Goal: Task Accomplishment & Management: Use online tool/utility

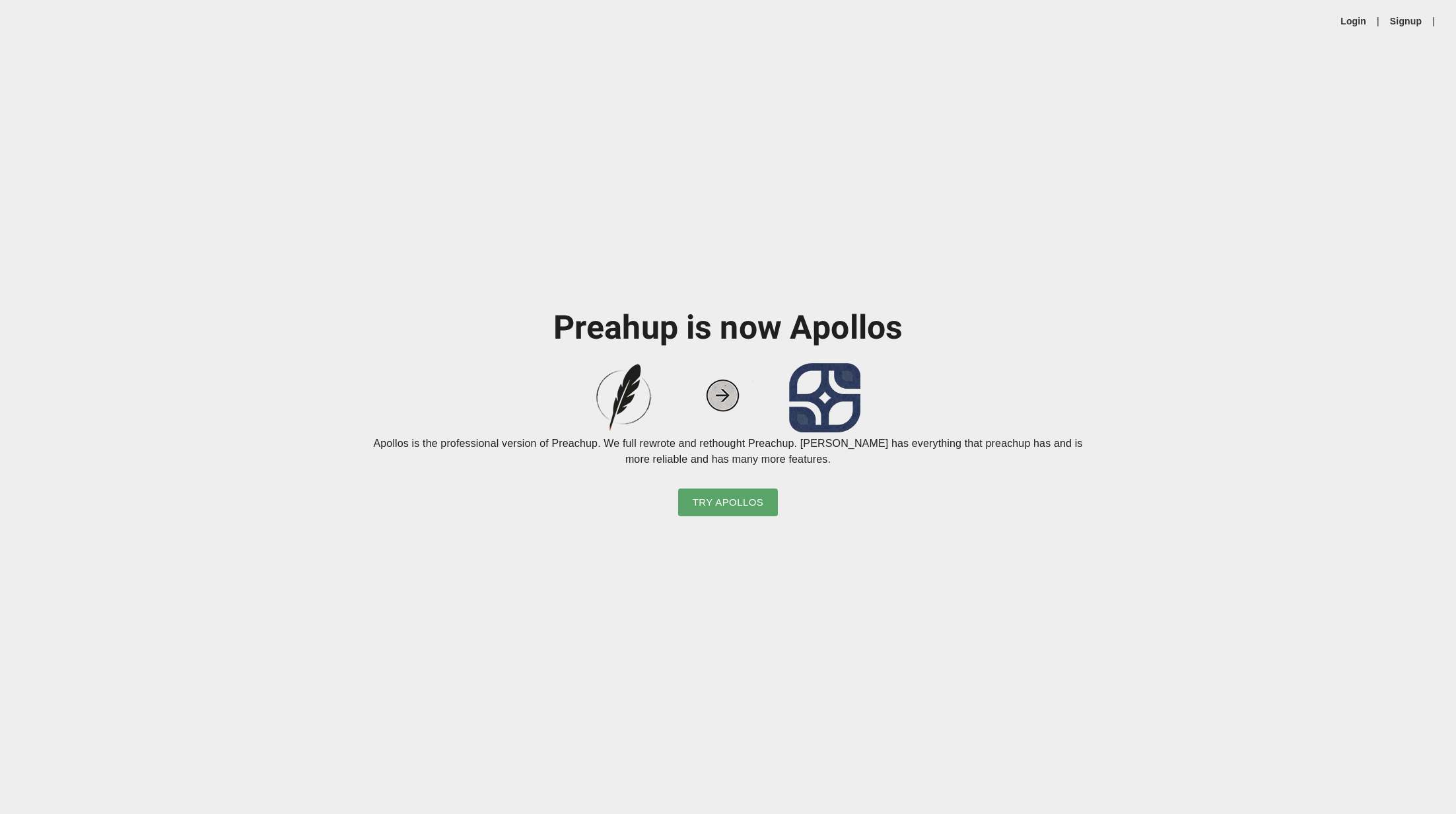
click at [1361, 30] on div "Login | Signup |" at bounding box center [728, 21] width 1456 height 42
click at [1359, 24] on link "Login" at bounding box center [1353, 21] width 26 height 13
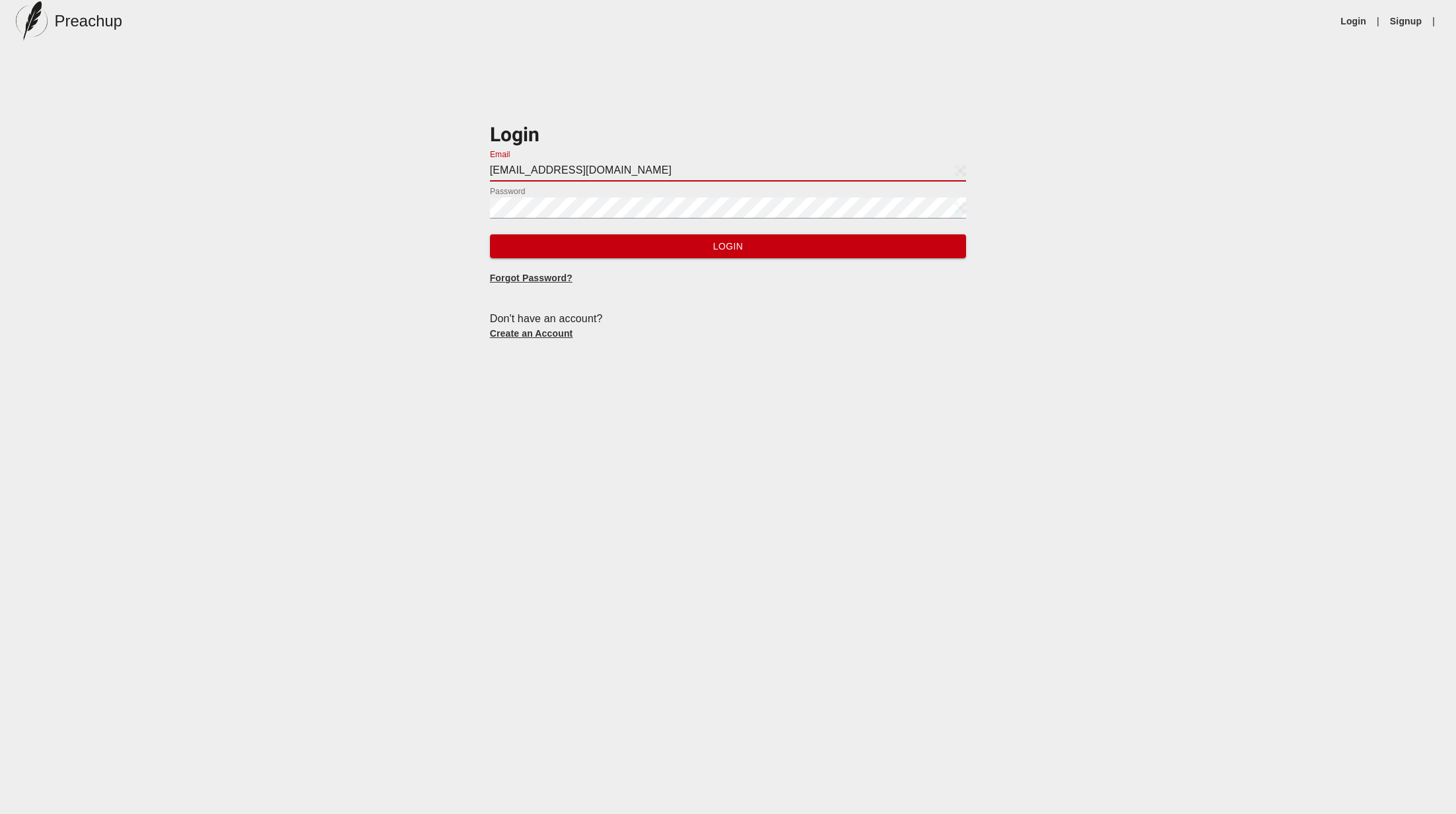
click at [637, 177] on input "[EMAIL_ADDRESS][DOMAIN_NAME]" at bounding box center [728, 170] width 476 height 21
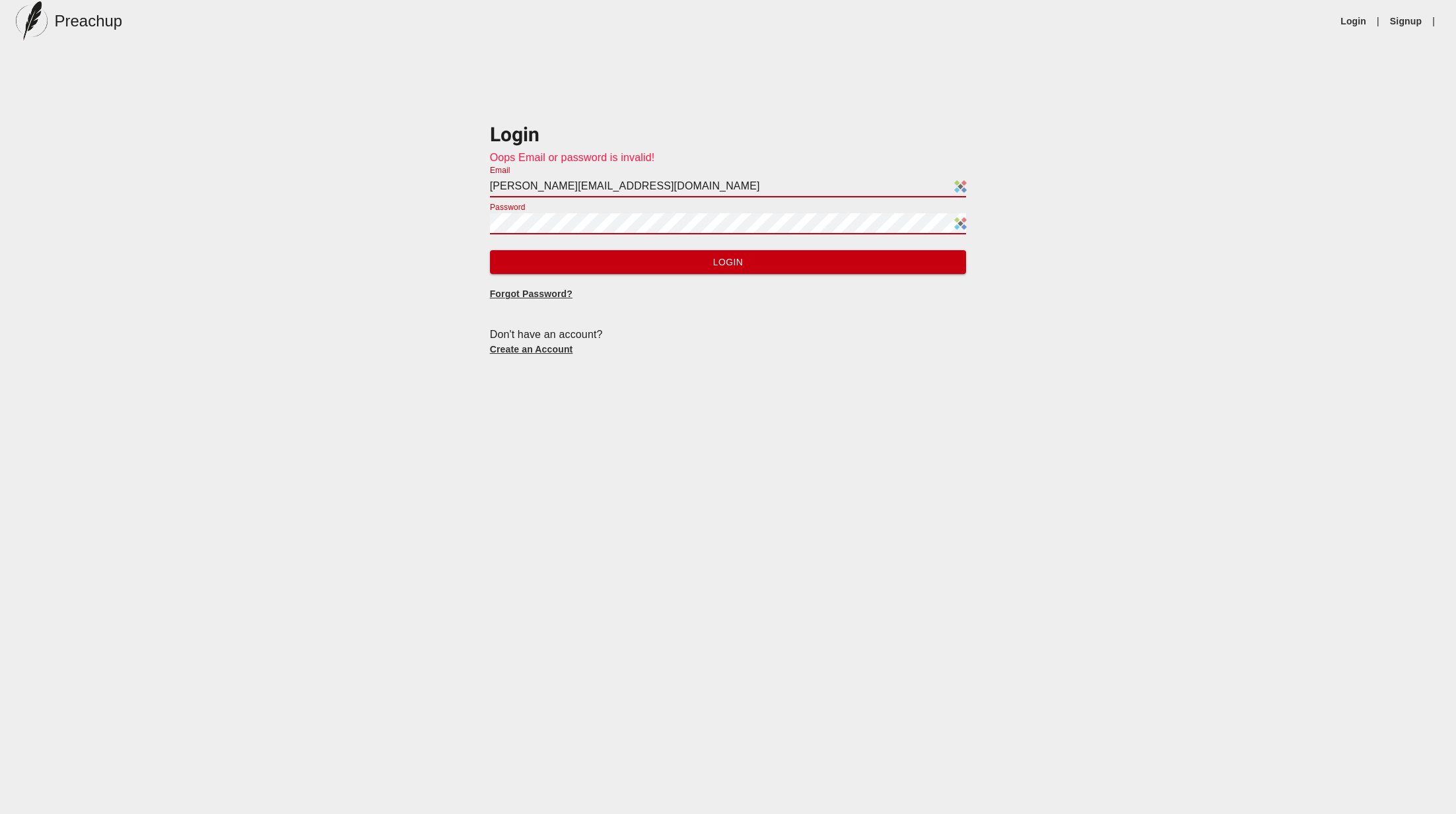
drag, startPoint x: 650, startPoint y: 184, endPoint x: 273, endPoint y: 169, distance: 377.3
click at [273, 169] on div "Login Oops Email or password is invalid! Email [EMAIL_ADDRESS][DOMAIN_NAME] Pas…" at bounding box center [728, 229] width 1456 height 281
type input "[EMAIL_ADDRESS][DOMAIN_NAME]"
click at [490, 250] on button "Login" at bounding box center [728, 262] width 476 height 24
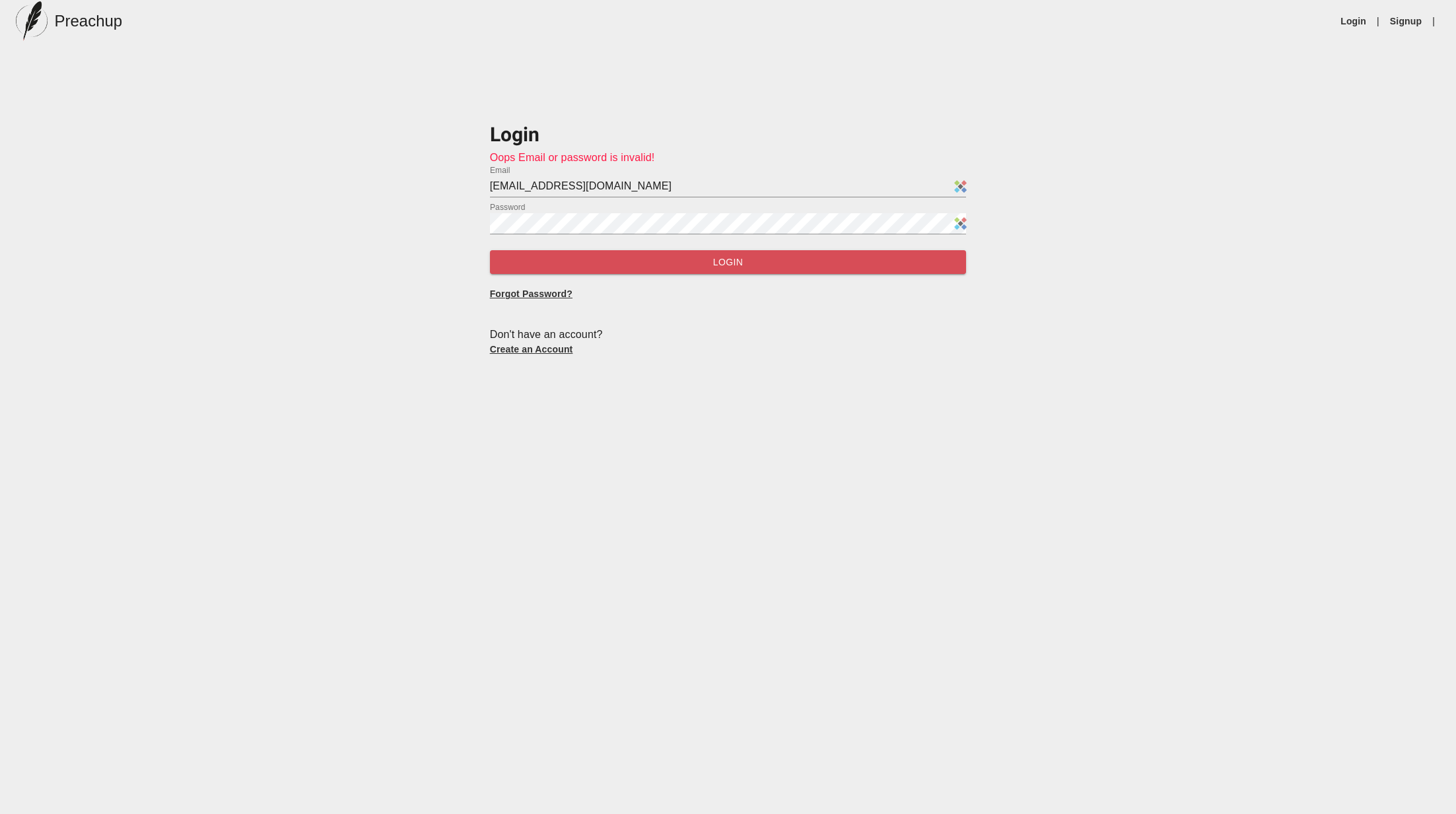
click at [531, 257] on span "Login" at bounding box center [728, 262] width 456 height 16
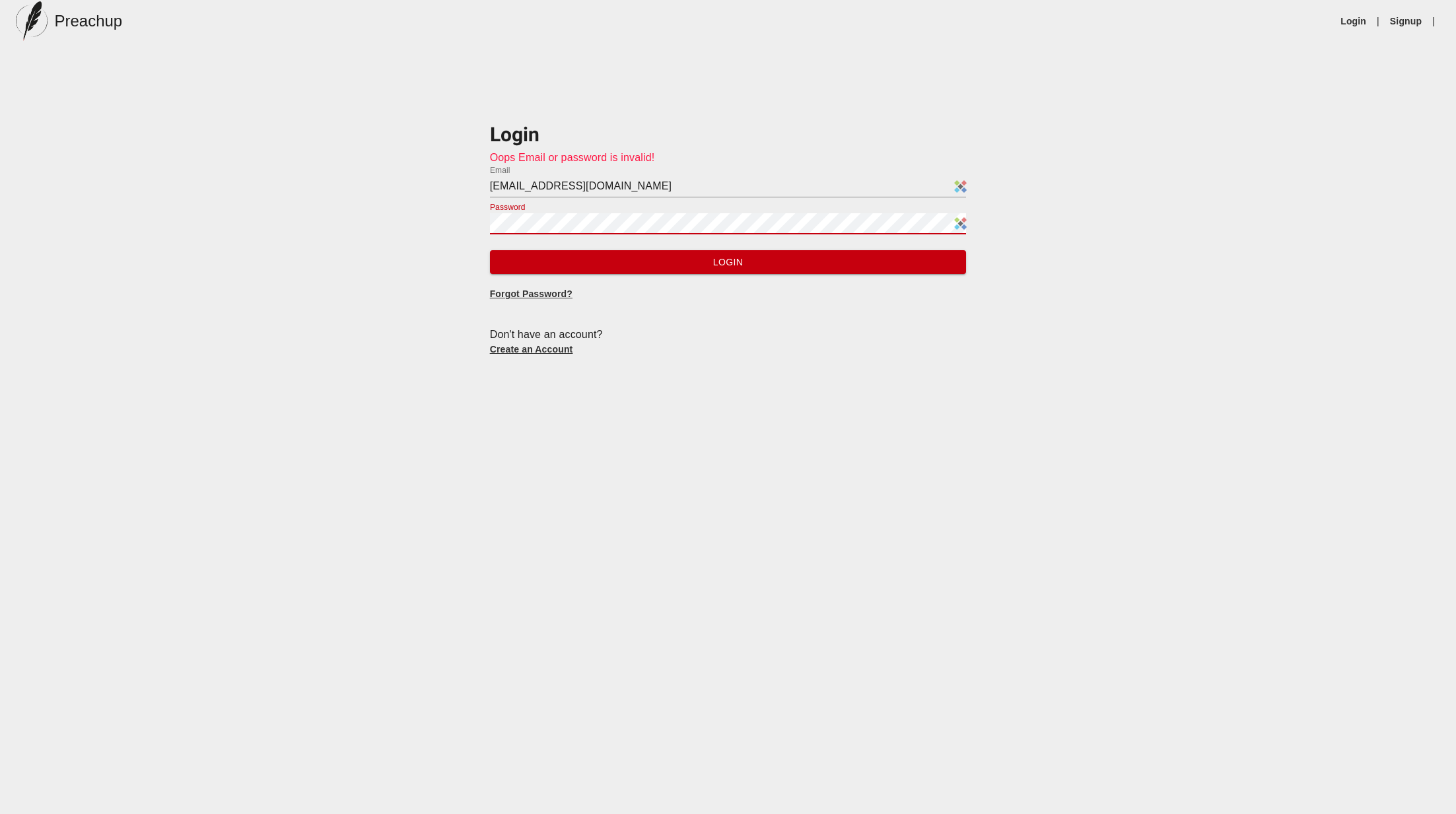
click at [370, 220] on div "Login Oops Email or password is invalid! Email [EMAIL_ADDRESS][DOMAIN_NAME] Pas…" at bounding box center [728, 229] width 1456 height 281
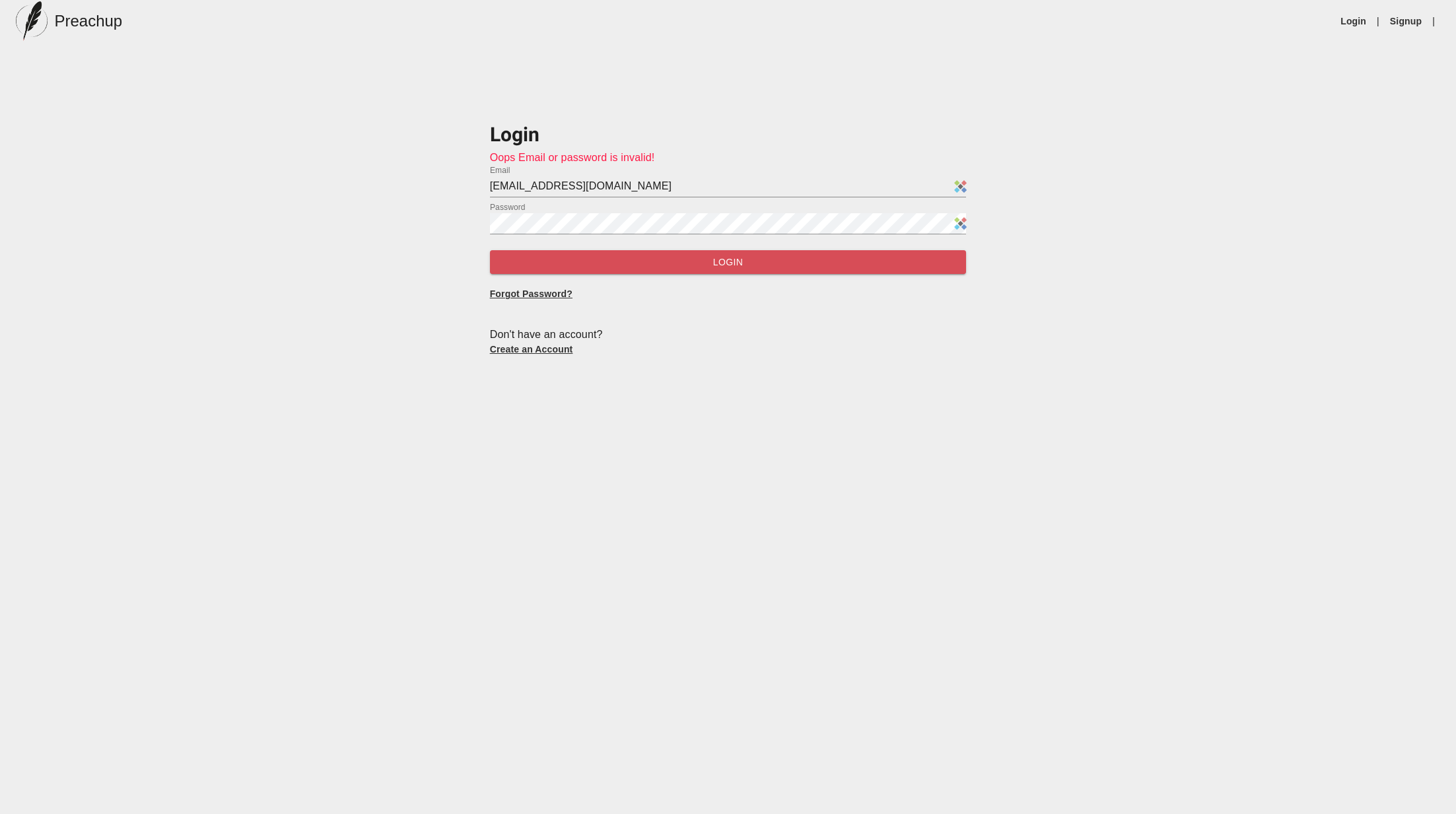
click at [509, 260] on span "Login" at bounding box center [728, 262] width 456 height 16
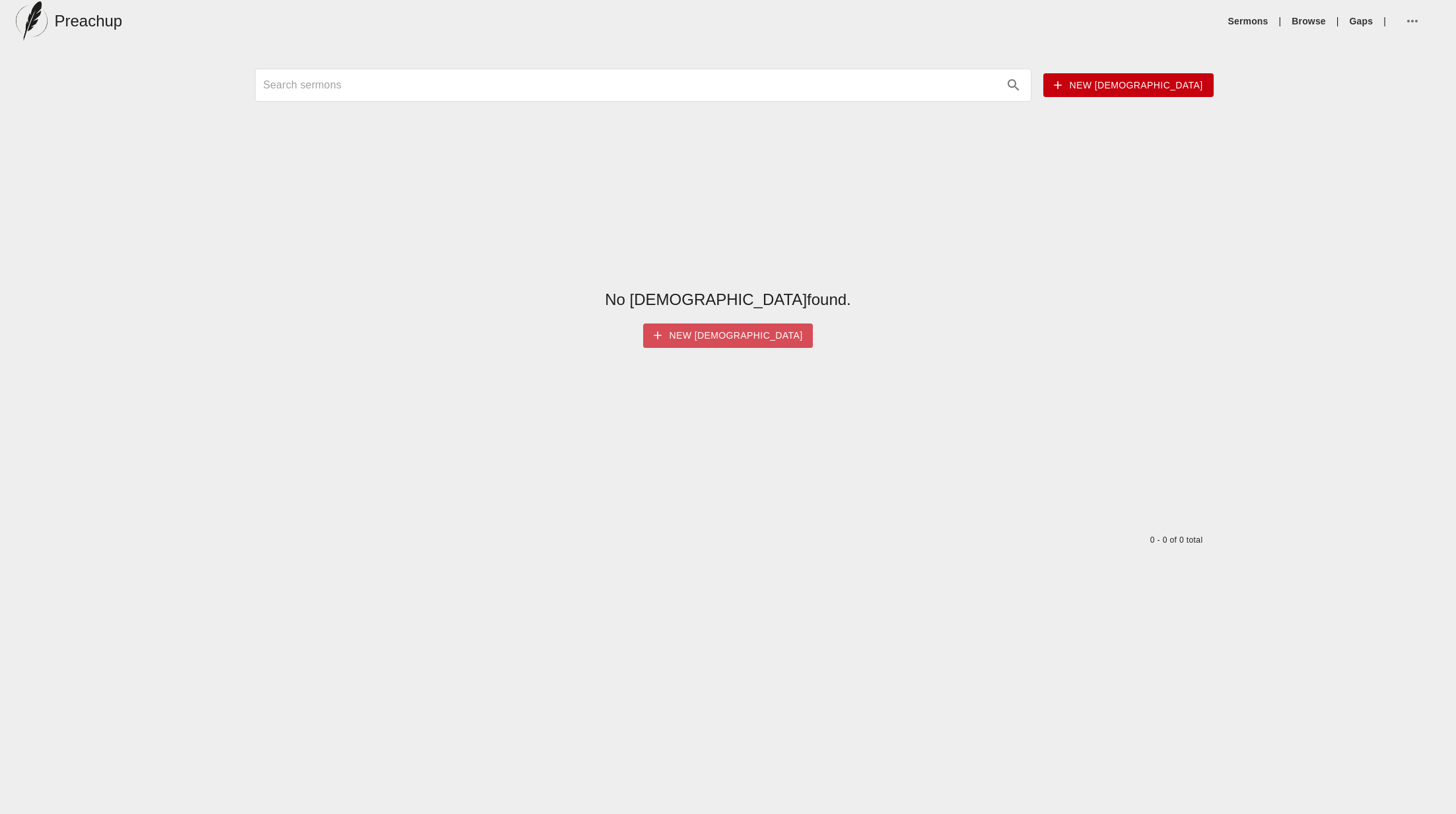
click at [765, 335] on span "New [DEMOGRAPHIC_DATA]" at bounding box center [728, 335] width 149 height 16
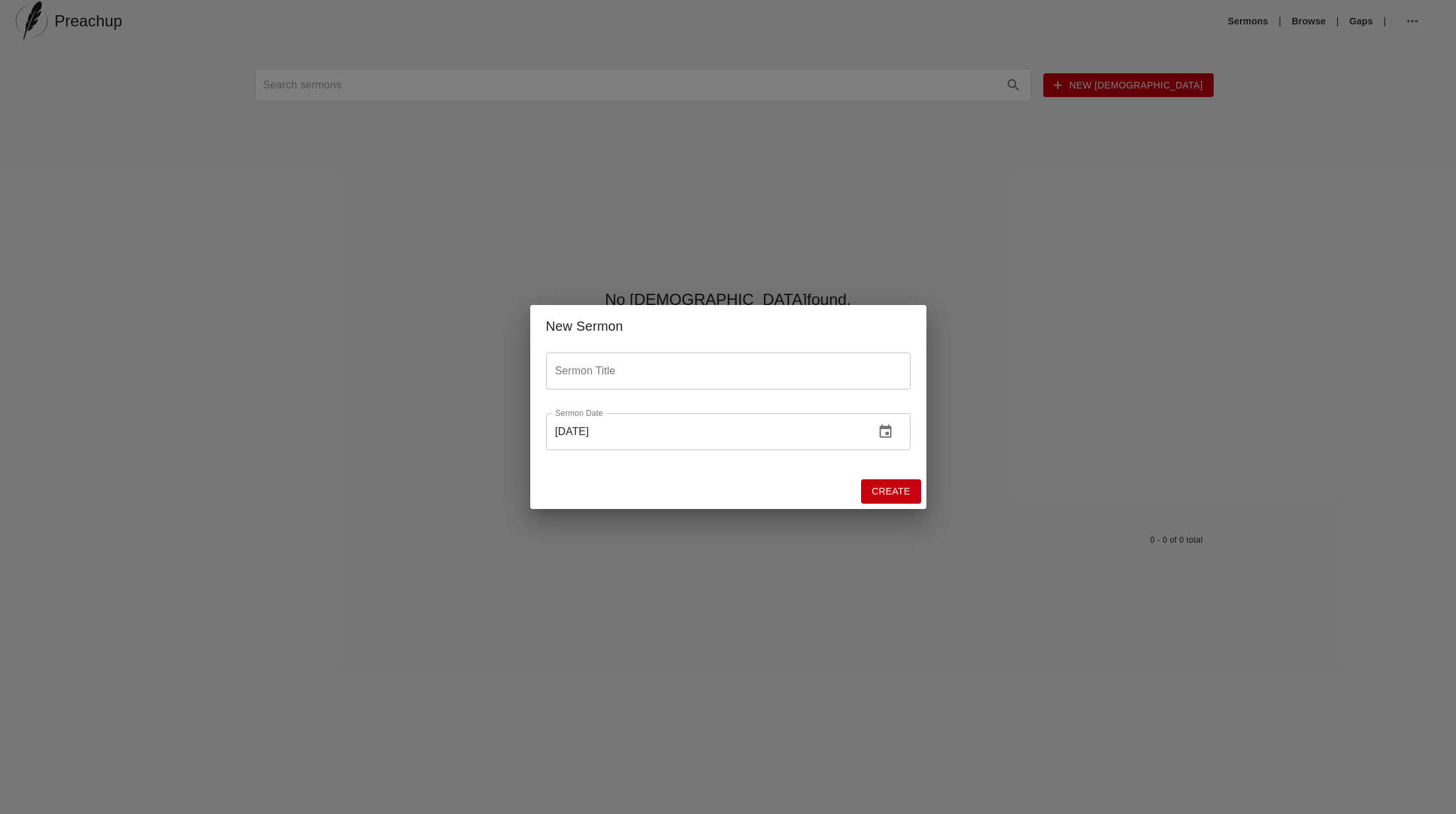
drag, startPoint x: 1006, startPoint y: 297, endPoint x: 1106, endPoint y: 243, distance: 113.6
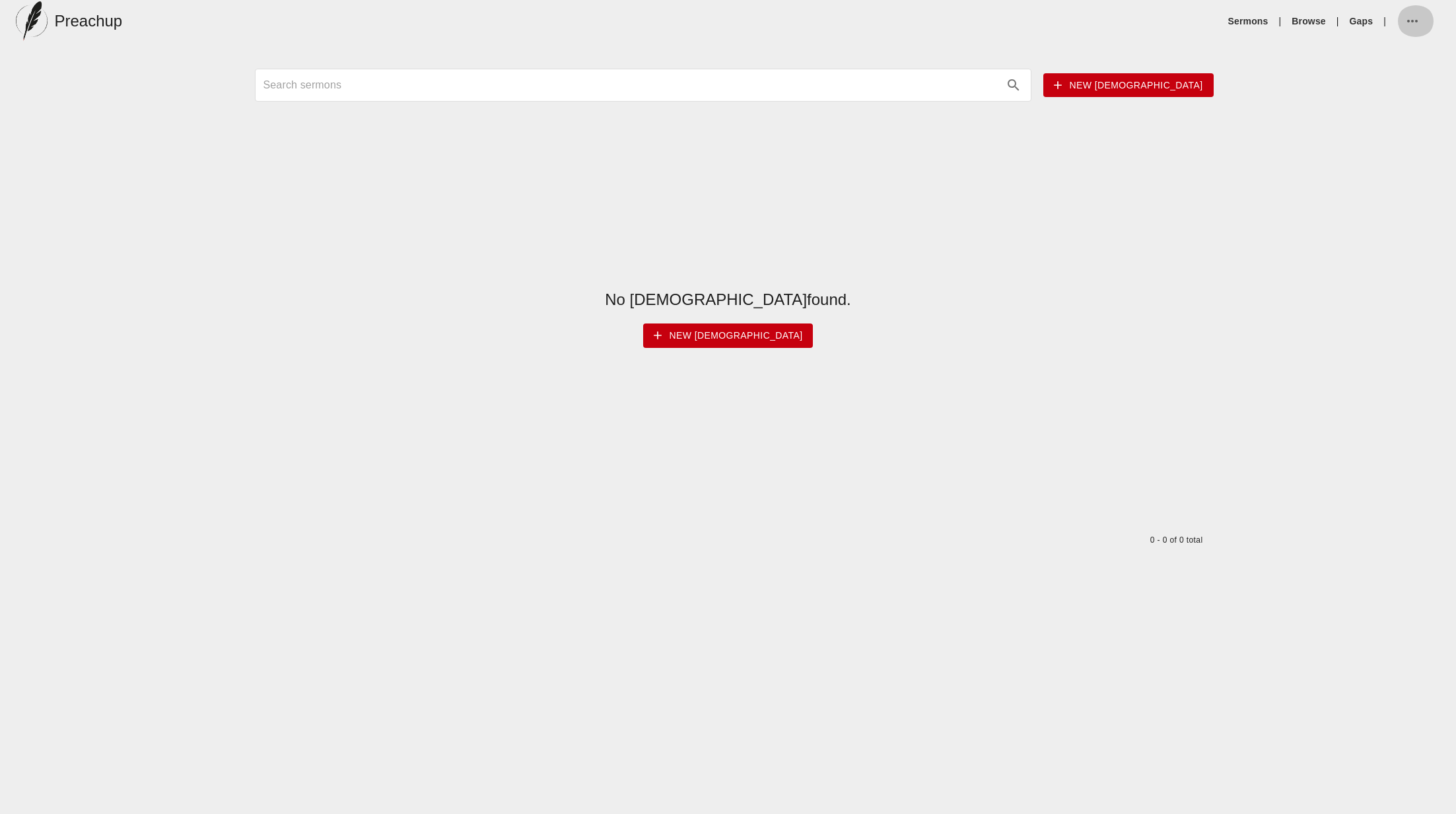
click at [1403, 17] on button "button" at bounding box center [1415, 21] width 38 height 31
click at [1369, 51] on li "Import Sermons" at bounding box center [1383, 51] width 126 height 24
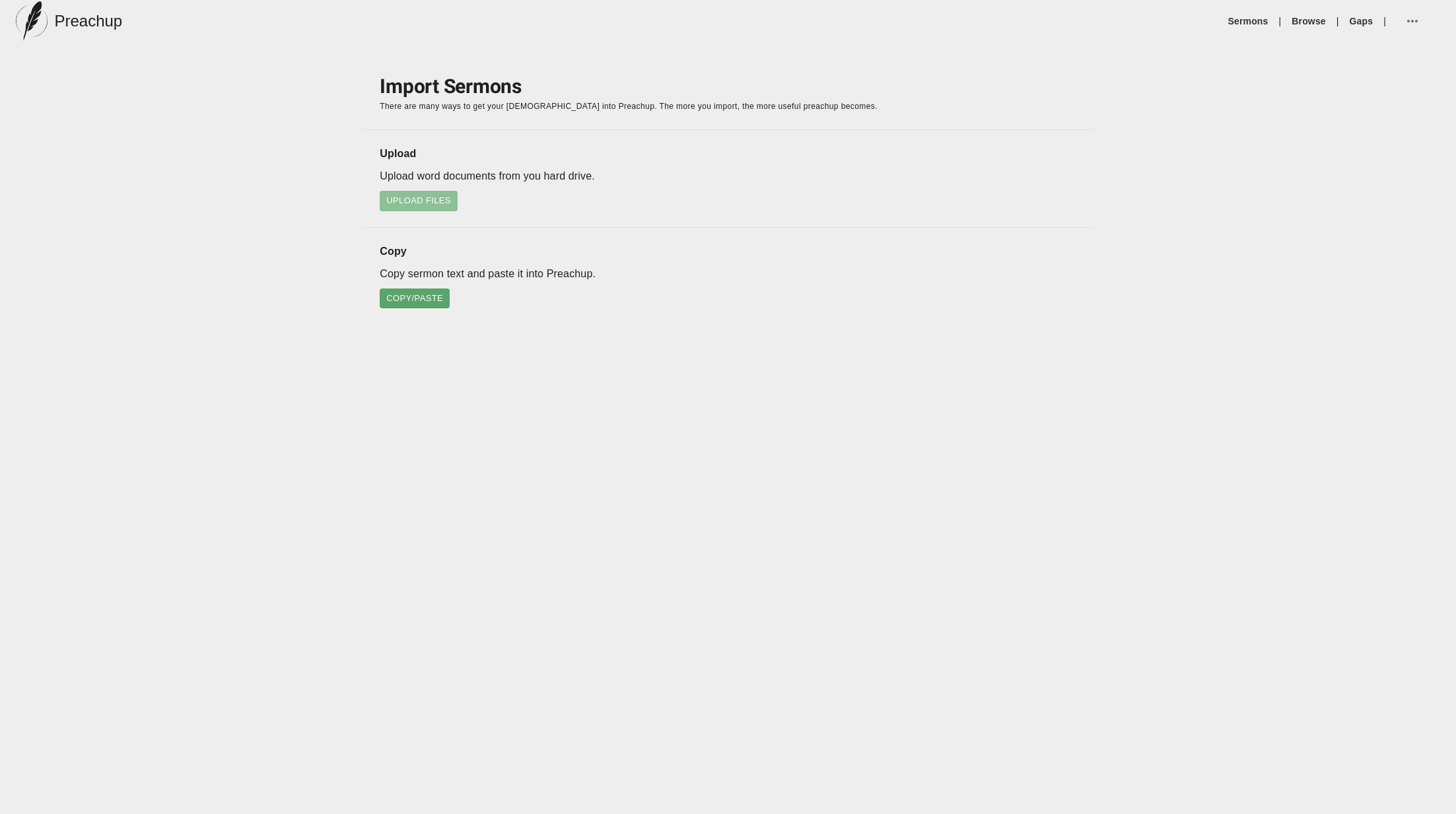
click at [421, 201] on span "Upload Files" at bounding box center [418, 201] width 64 height 15
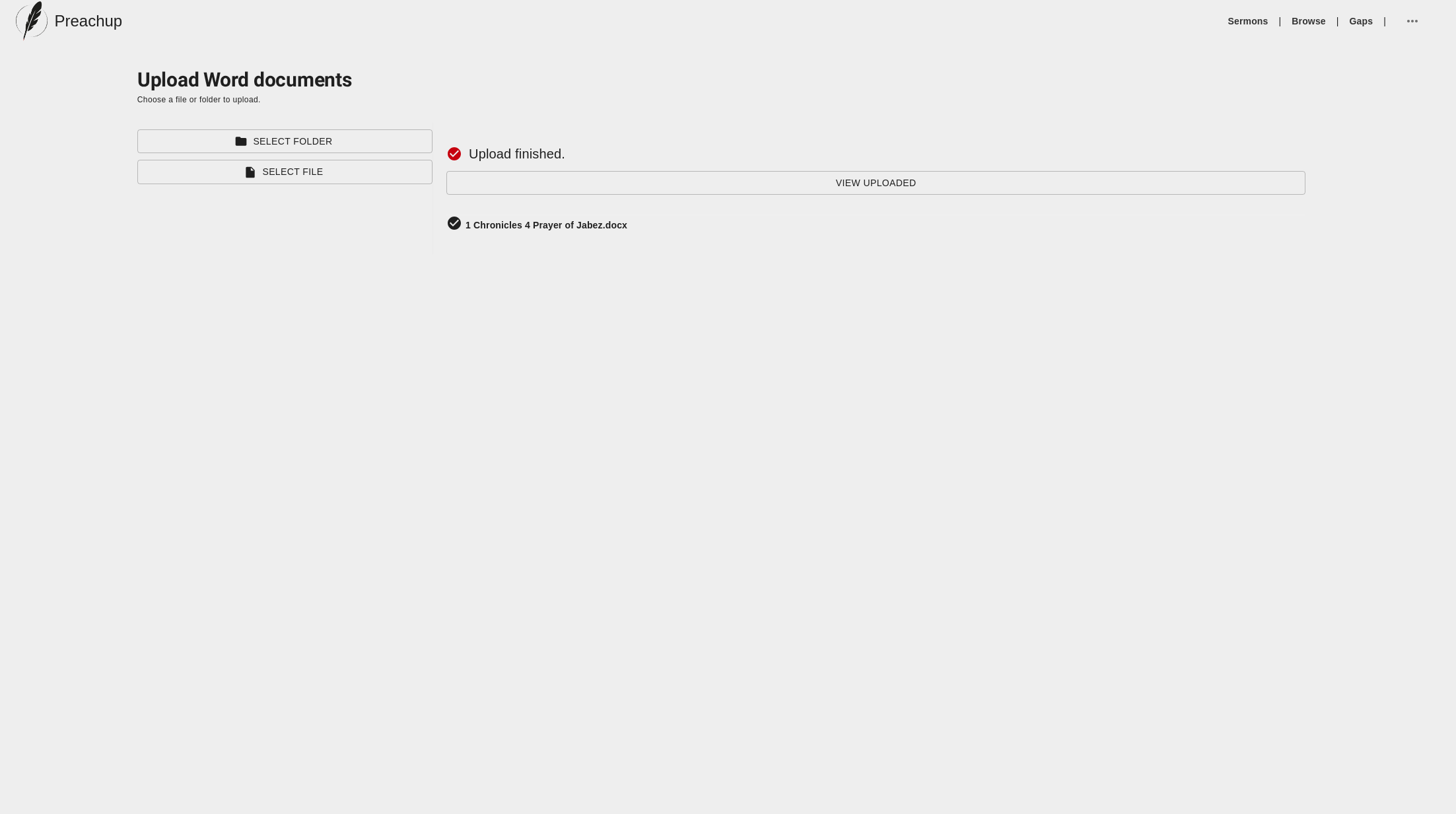
click at [553, 231] on div "1 Chronicles 4 Prayer of Jabez.docx" at bounding box center [546, 224] width 162 height 13
click at [547, 225] on div "1 Chronicles 4 Prayer of Jabez.docx" at bounding box center [546, 224] width 162 height 13
click at [1255, 23] on link "Sermons" at bounding box center [1248, 21] width 40 height 13
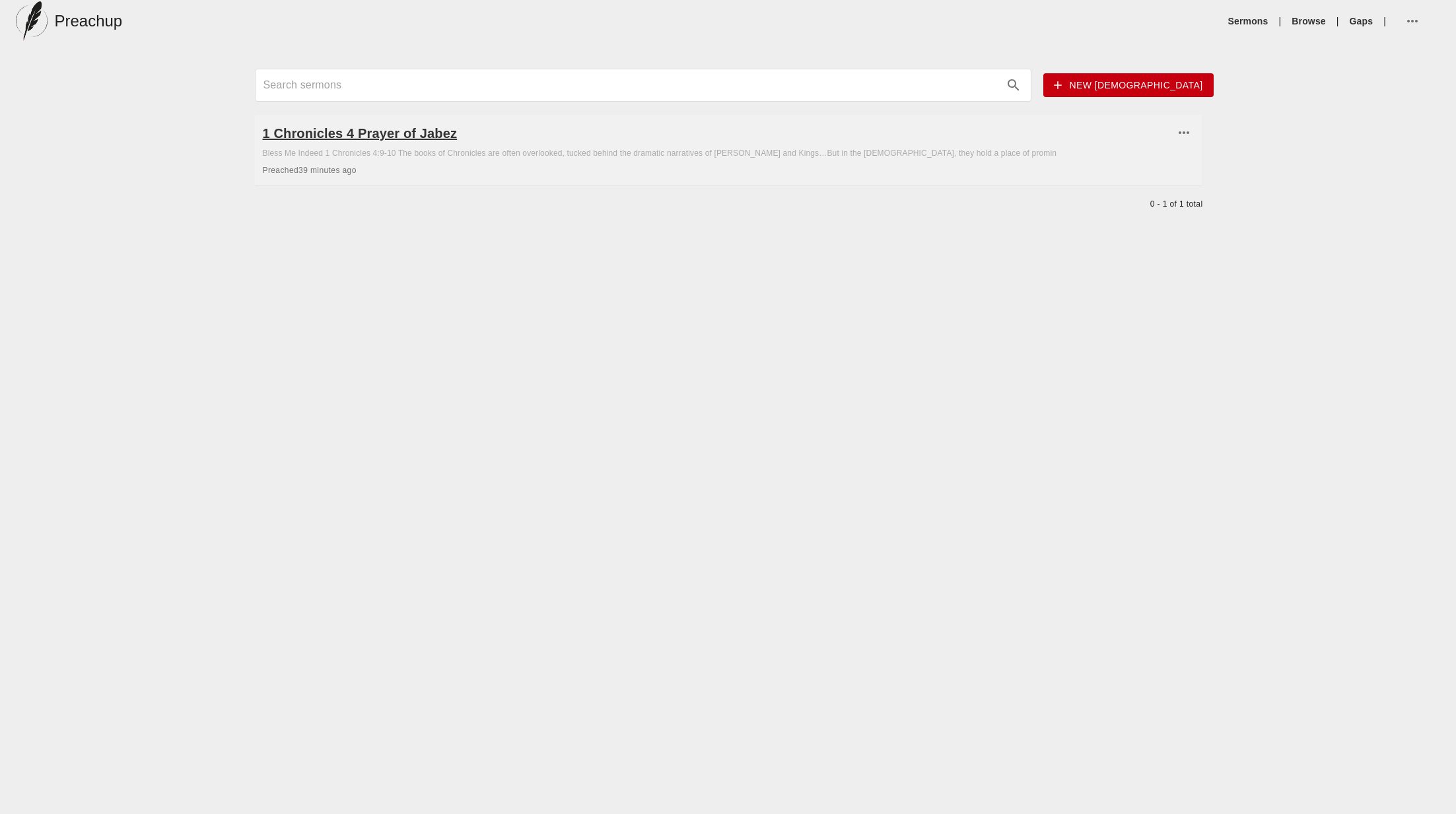
click at [392, 139] on h6 "1 Chronicles 4 Prayer of Jabez" at bounding box center [718, 133] width 911 height 21
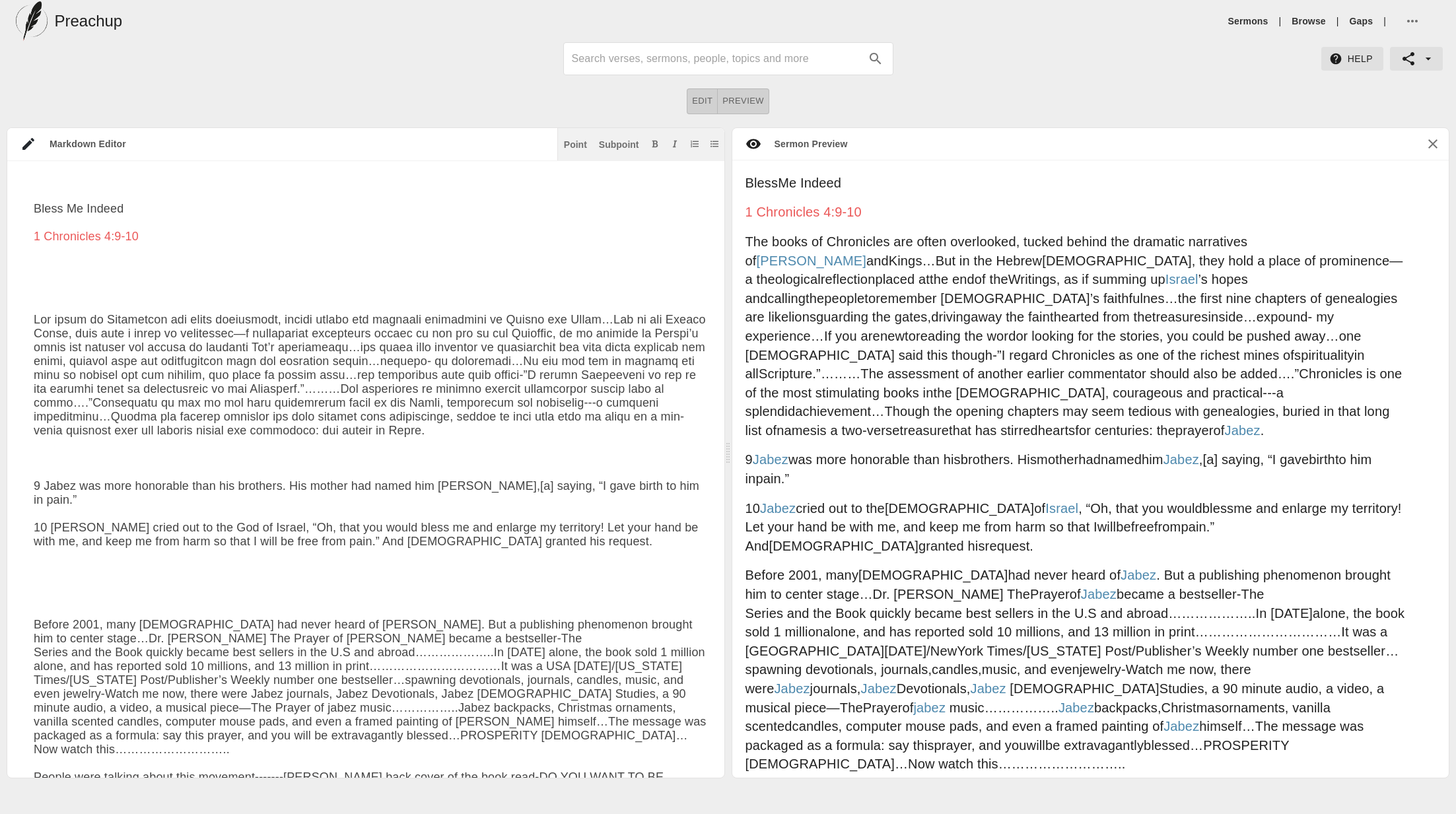
click at [1434, 52] on button "button" at bounding box center [1416, 59] width 53 height 24
click at [1131, 105] on div at bounding box center [728, 407] width 1456 height 814
click at [356, 141] on div "Markdown Editor" at bounding box center [297, 144] width 521 height 13
click at [1407, 20] on icon "button" at bounding box center [1413, 21] width 16 height 16
click at [1264, 66] on div at bounding box center [728, 407] width 1456 height 814
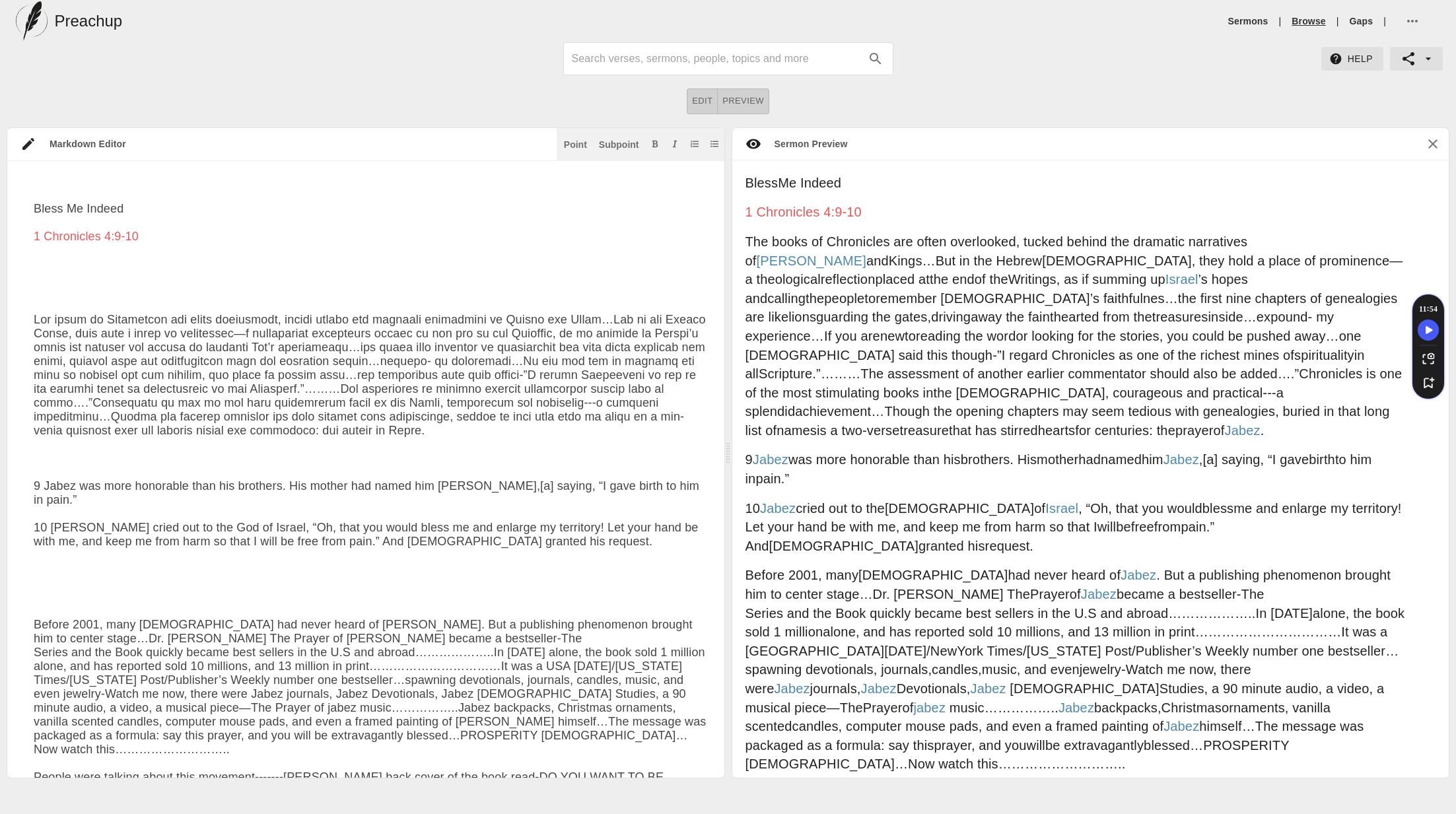
click at [1301, 23] on link "Browse" at bounding box center [1308, 21] width 34 height 13
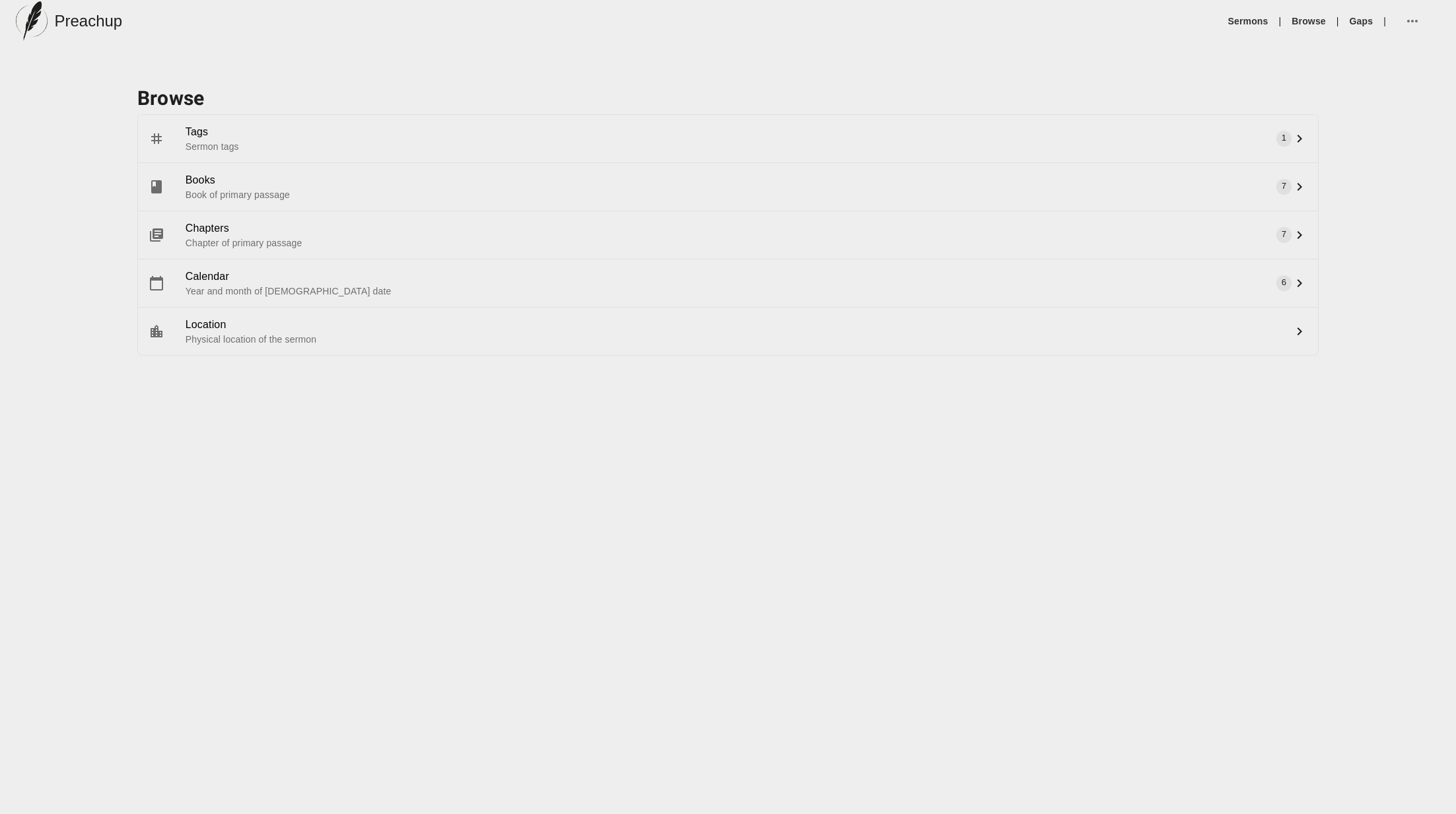
click at [77, 25] on h5 "Preachup" at bounding box center [88, 20] width 68 height 21
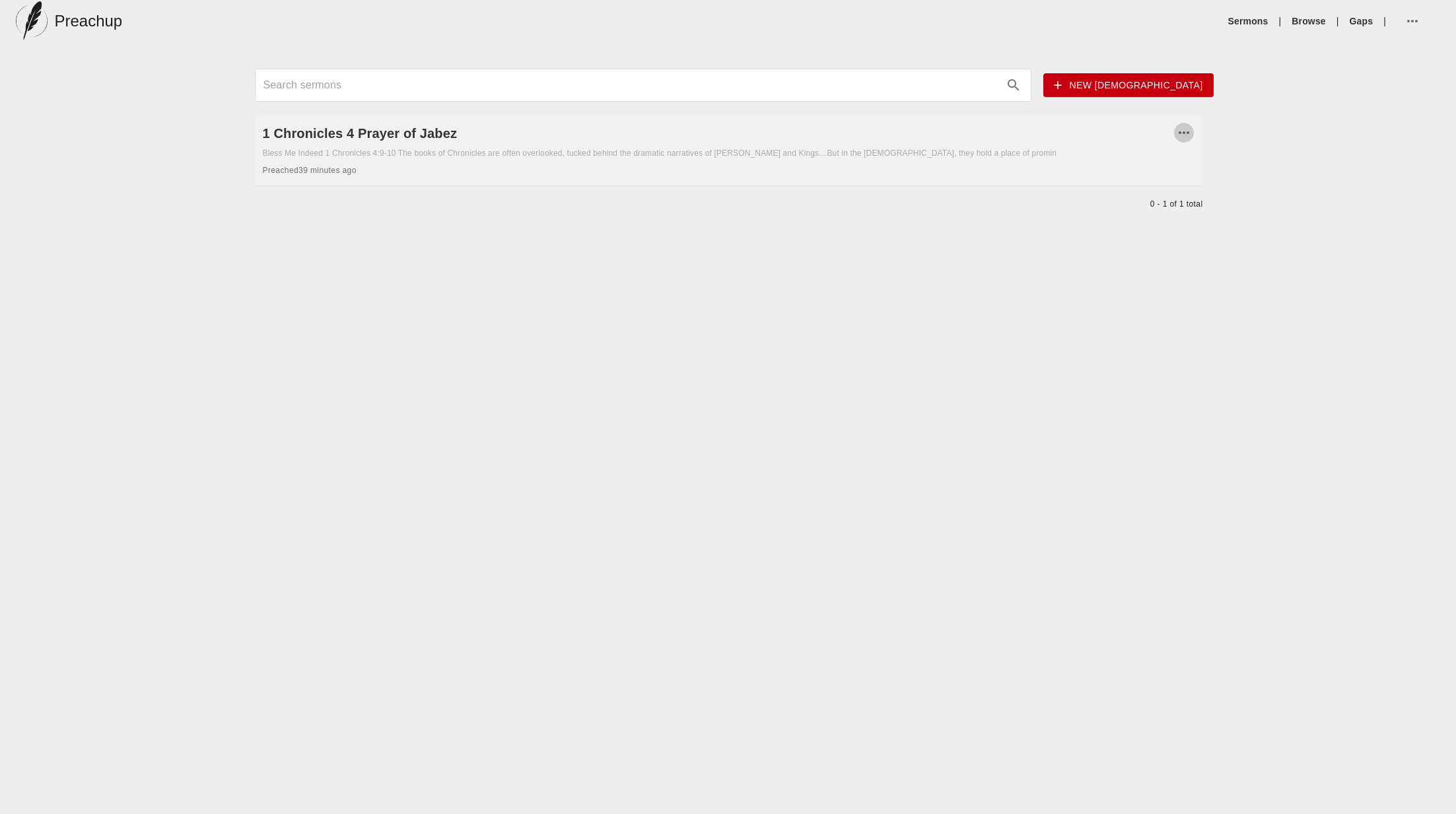
click at [1180, 131] on icon "button" at bounding box center [1184, 132] width 10 height 2
click at [352, 131] on div at bounding box center [728, 407] width 1456 height 814
click at [341, 138] on h6 "1 Chronicles 4 Prayer of Jabez" at bounding box center [718, 133] width 911 height 21
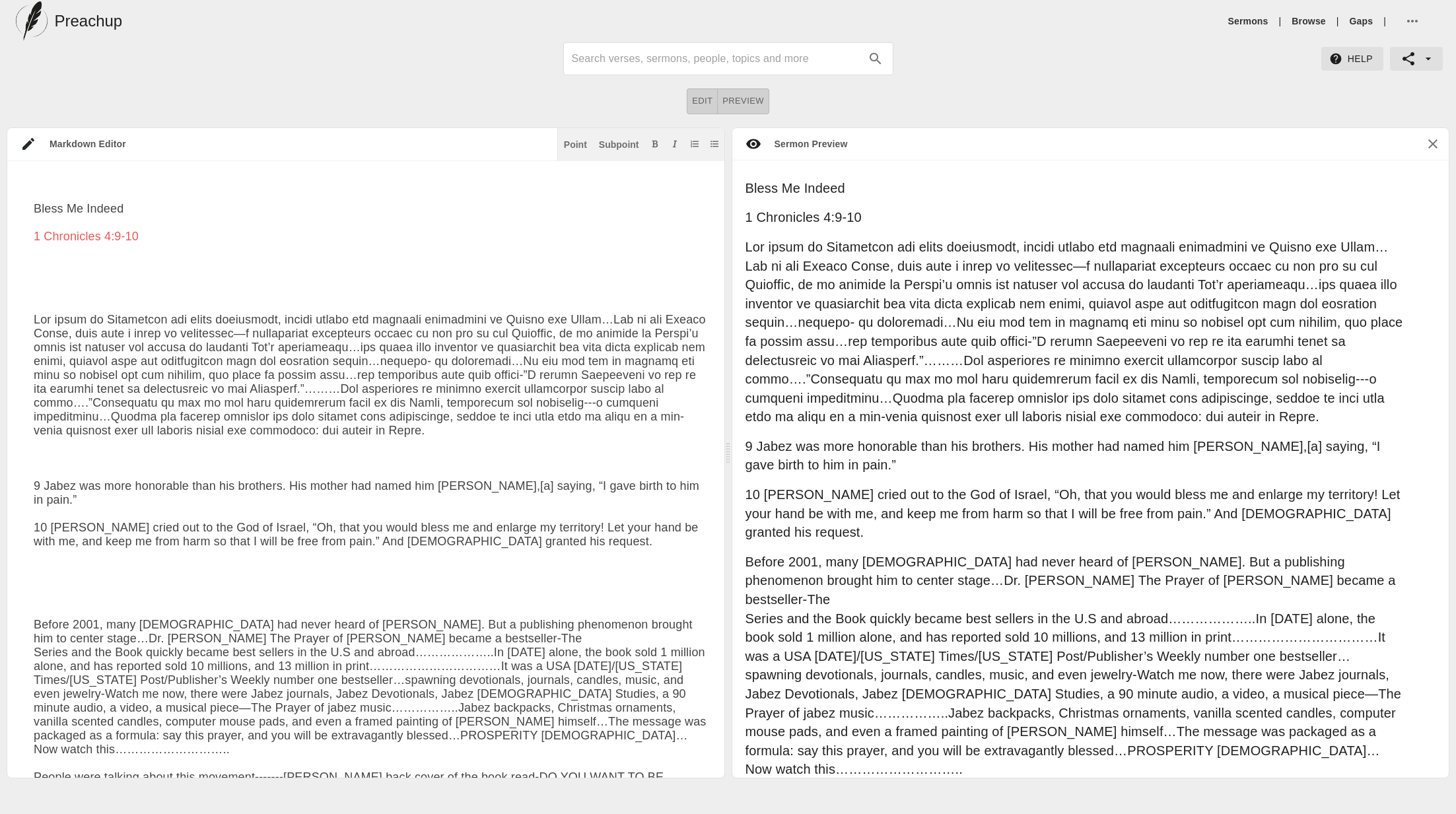
click at [922, 203] on div "1 Chronicles 4:9-10" at bounding box center [1091, 217] width 717 height 30
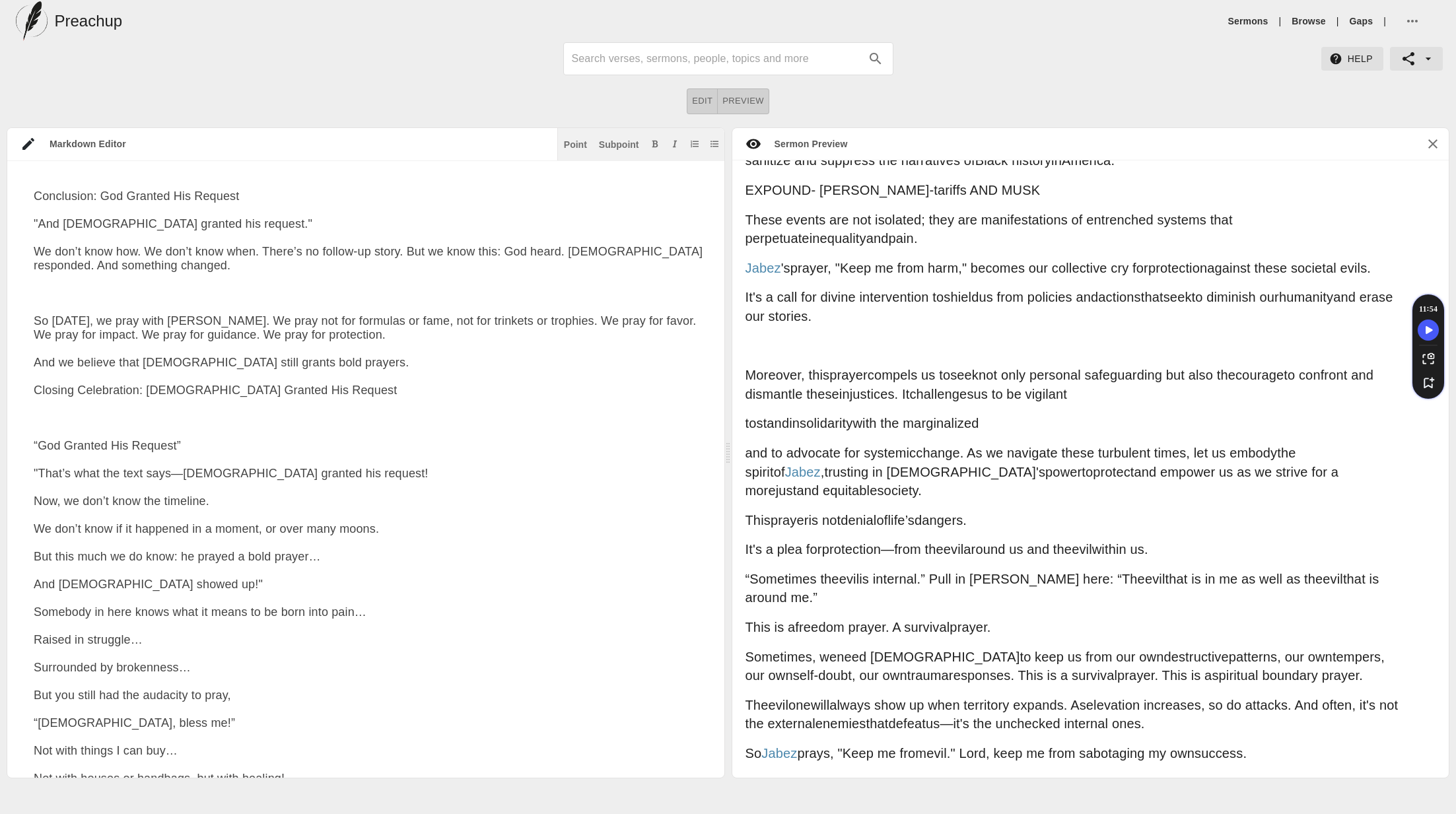
scroll to position [5206, 0]
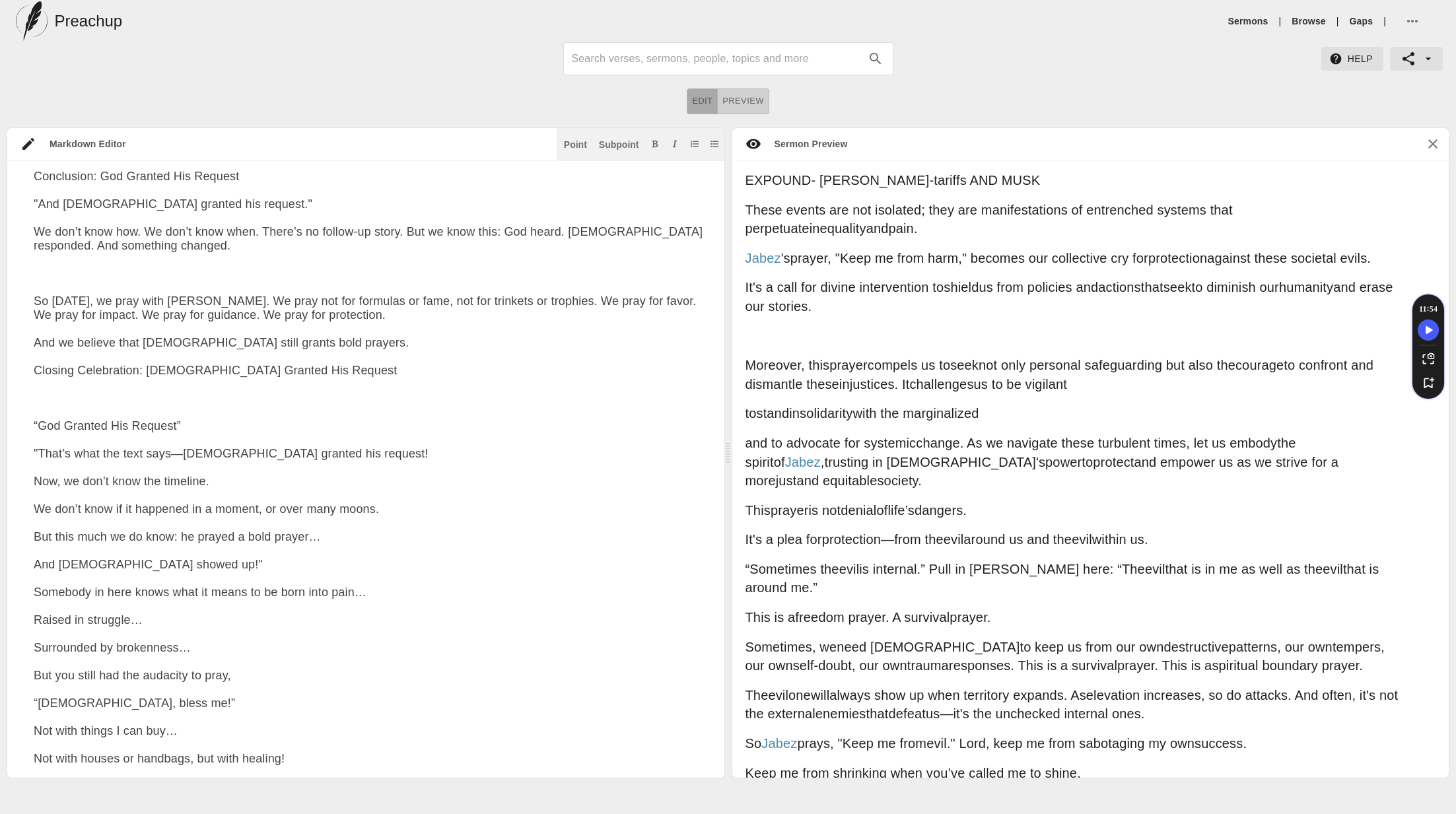
click at [693, 96] on span "Edit" at bounding box center [702, 100] width 20 height 15
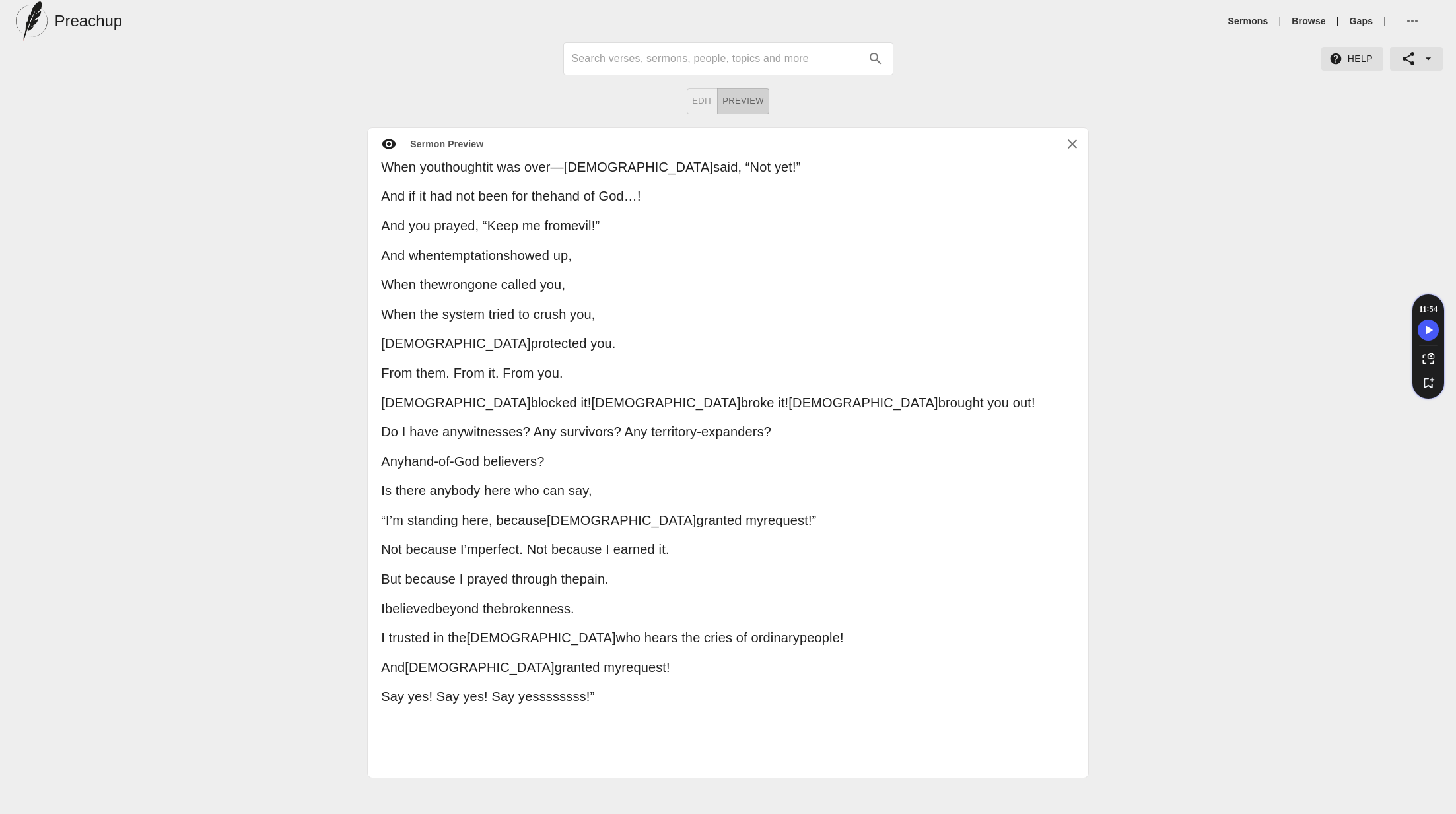
scroll to position [0, 0]
